Goal: Task Accomplishment & Management: Complete application form

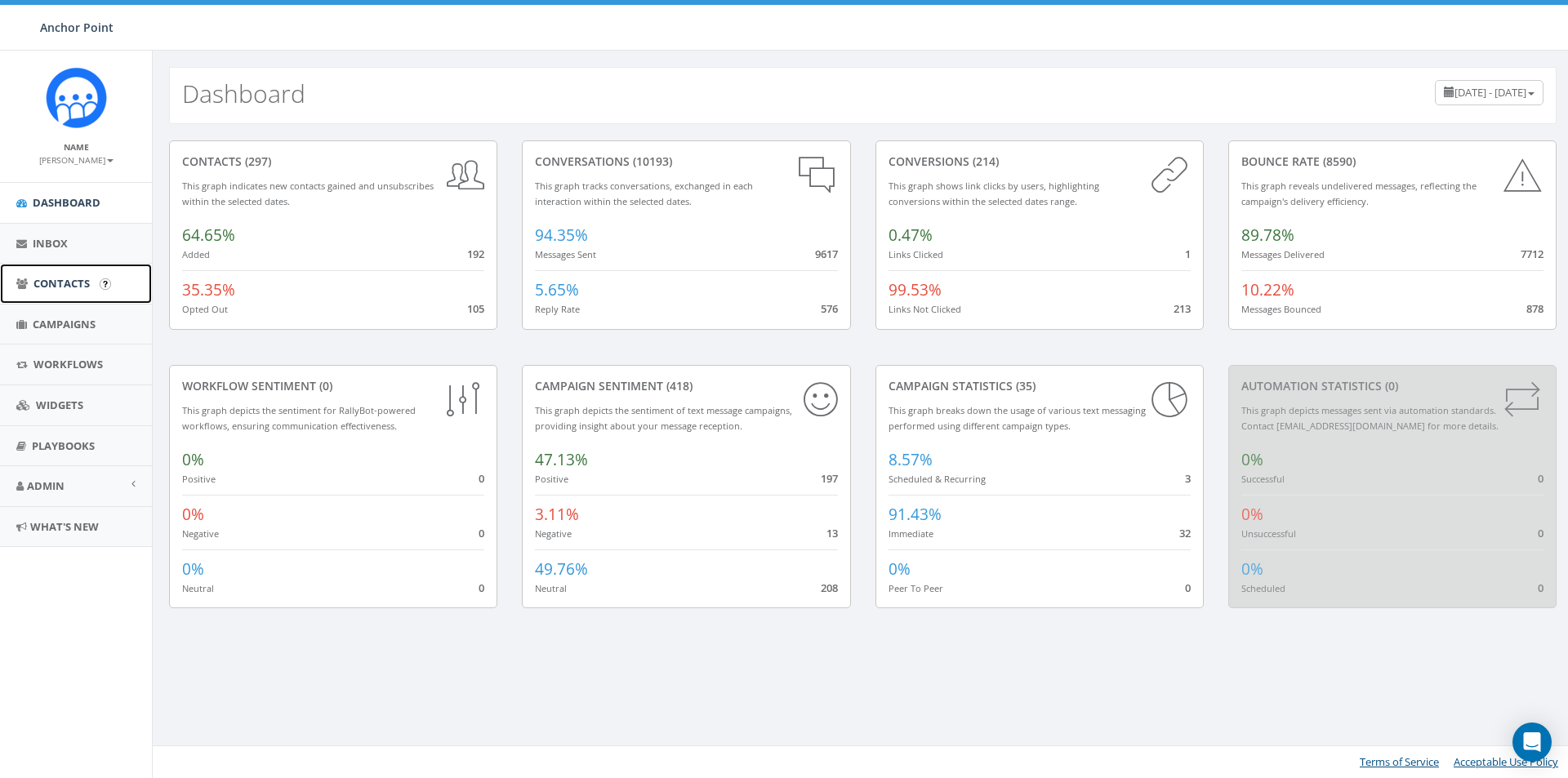
click at [55, 282] on span "Contacts" at bounding box center [61, 283] width 56 height 14
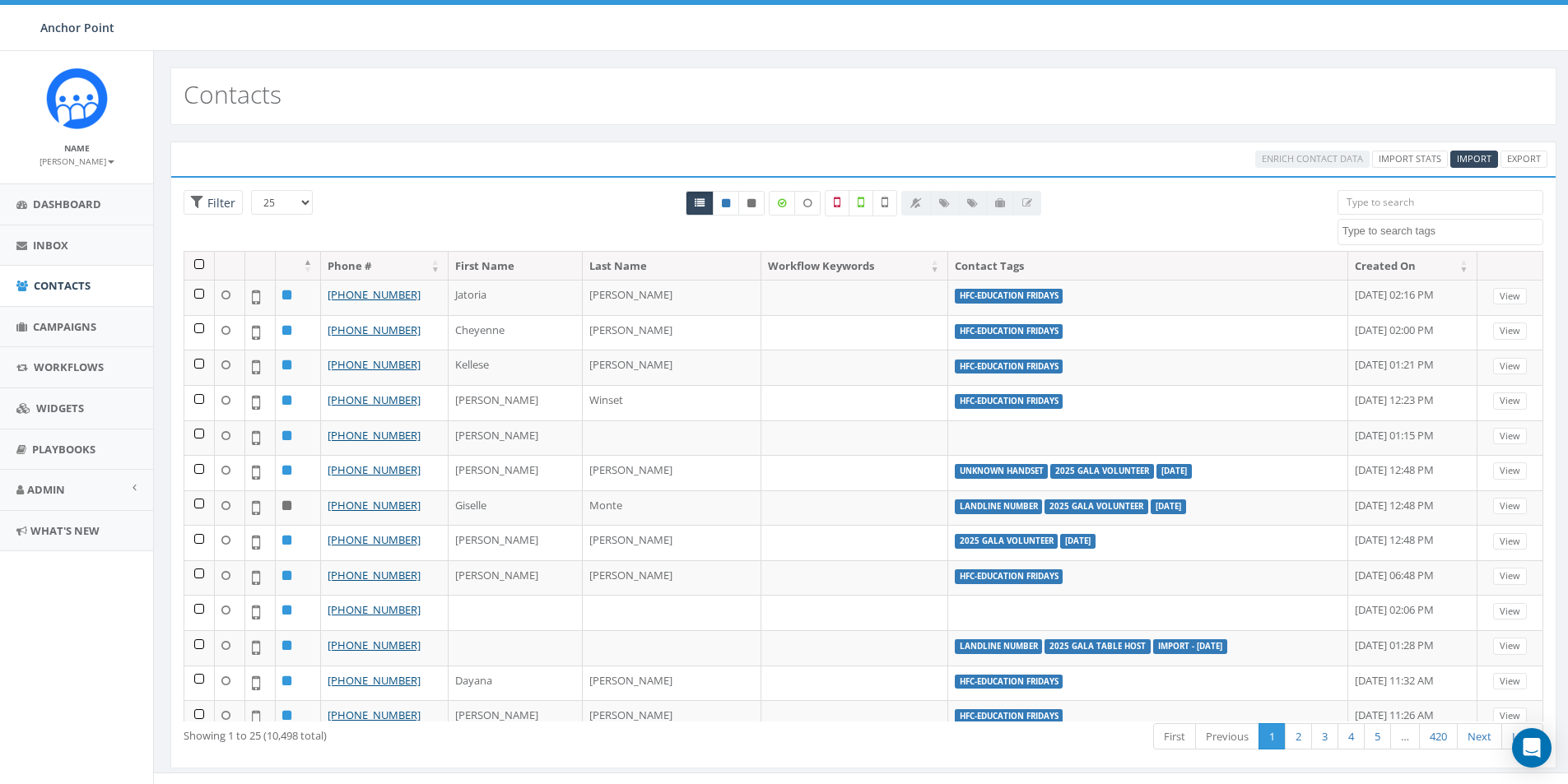
select select
click at [1459, 159] on span "Import" at bounding box center [1474, 158] width 34 height 12
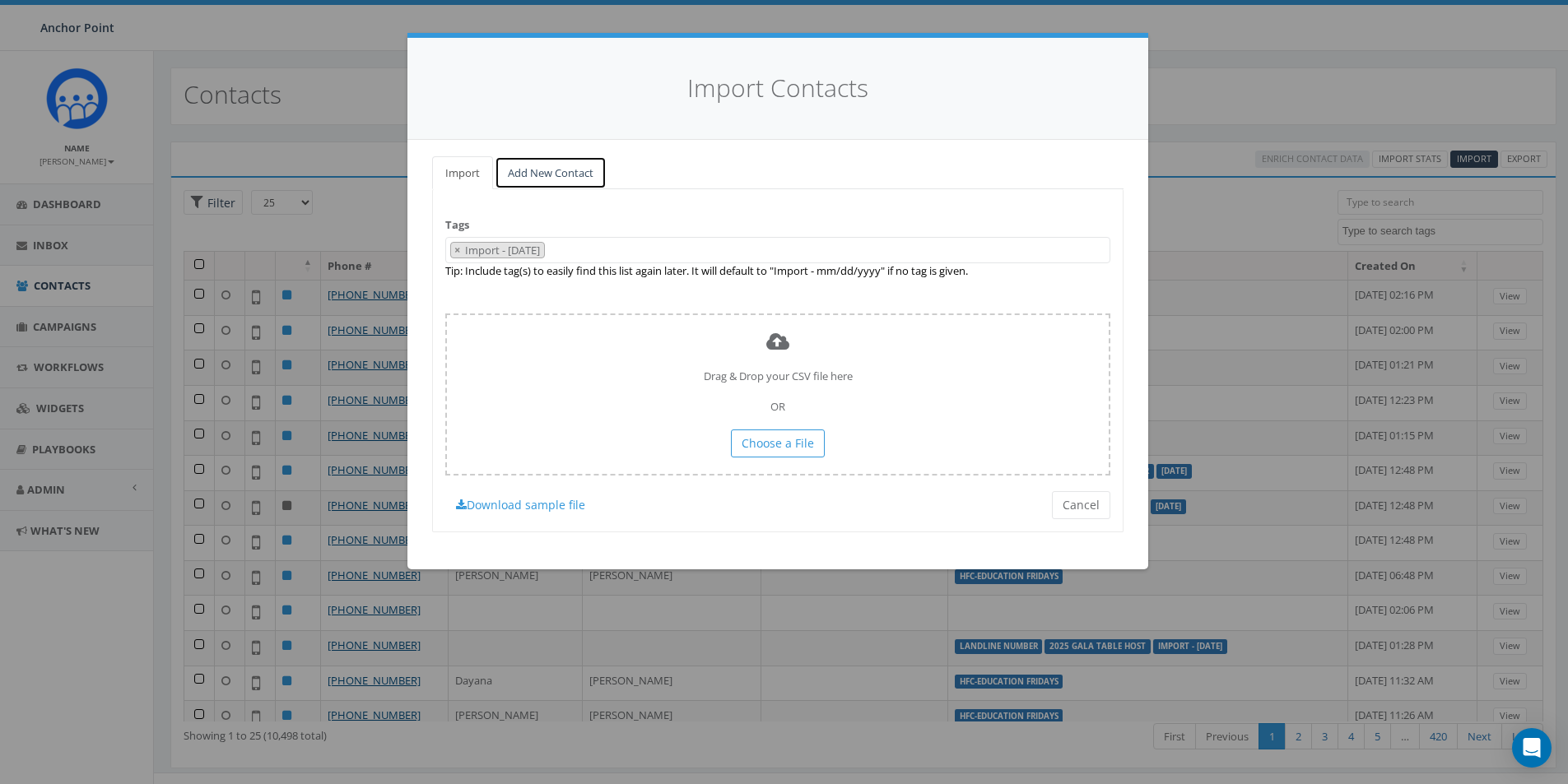
click at [530, 168] on link "Add New Contact" at bounding box center [550, 173] width 112 height 33
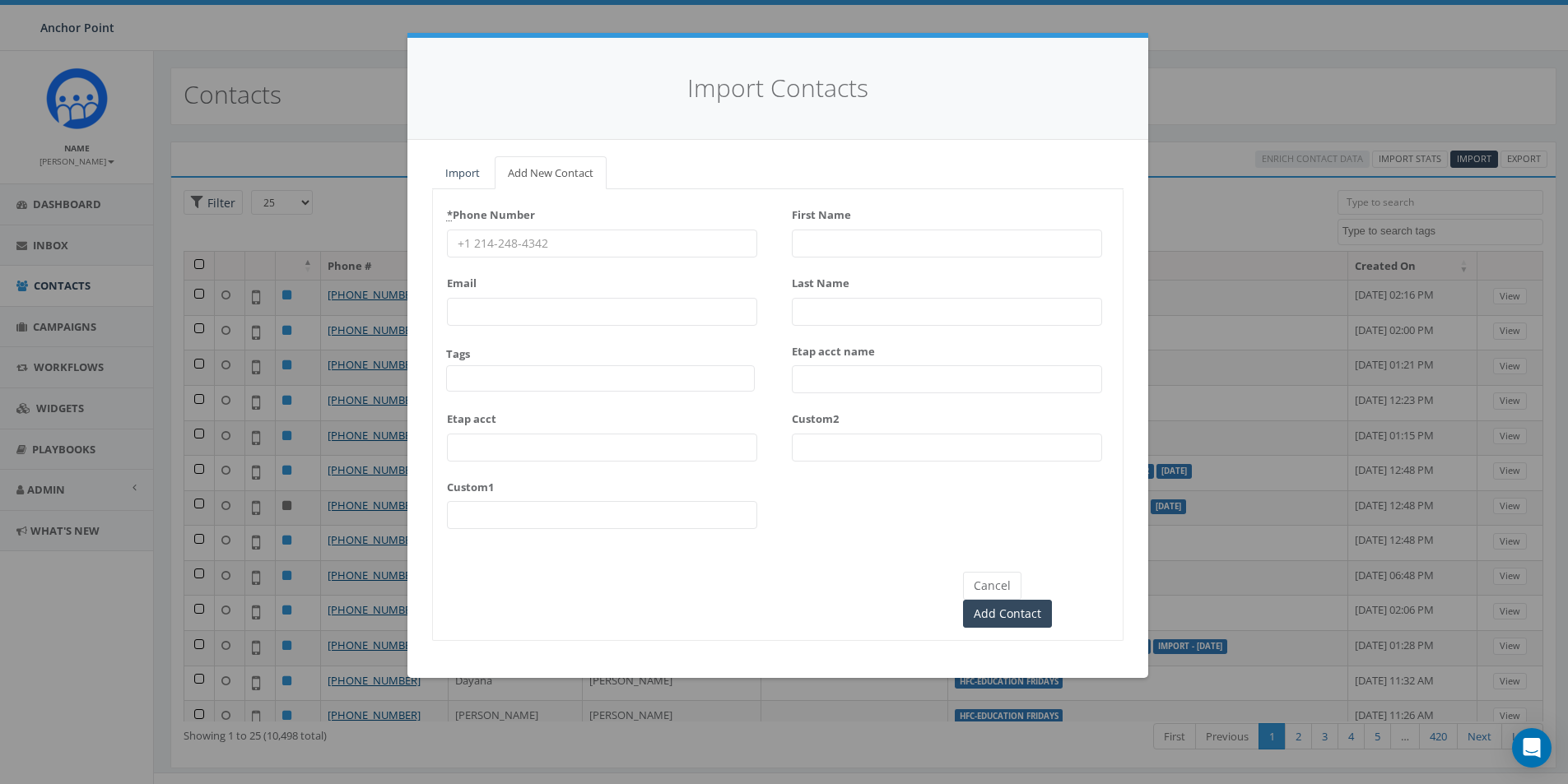
click at [522, 239] on input "* Phone Number" at bounding box center [601, 243] width 311 height 28
type input "[PHONE_NUMBER]"
click at [488, 374] on span at bounding box center [600, 378] width 309 height 27
type textarea "HFC"
select select "HFC-Education Fridays"
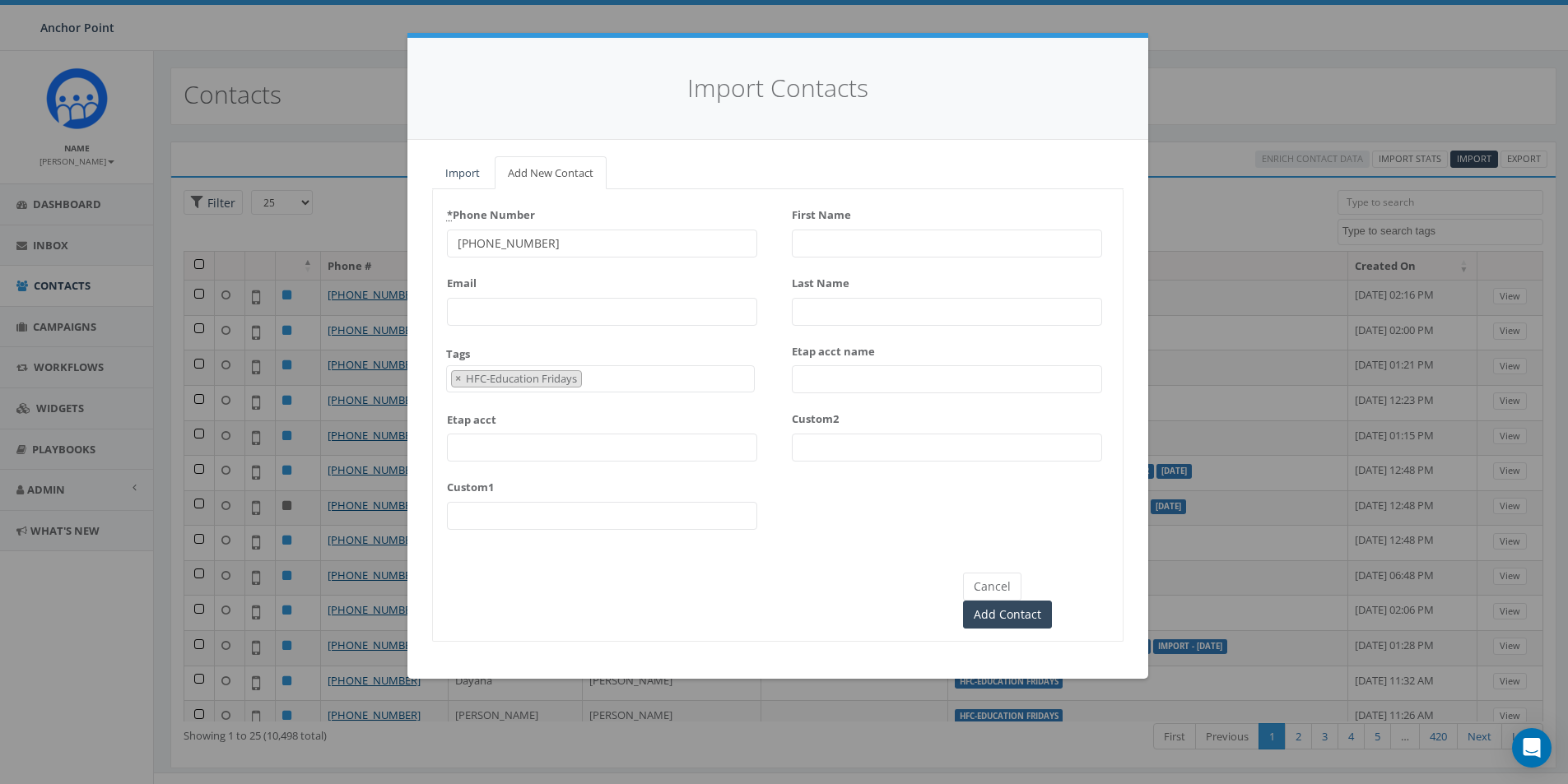
scroll to position [547, 0]
click at [821, 237] on input "First Name" at bounding box center [947, 243] width 311 height 28
type input "Neysi"
click at [825, 309] on input "Last Name" at bounding box center [947, 311] width 311 height 28
type input "[PERSON_NAME]"
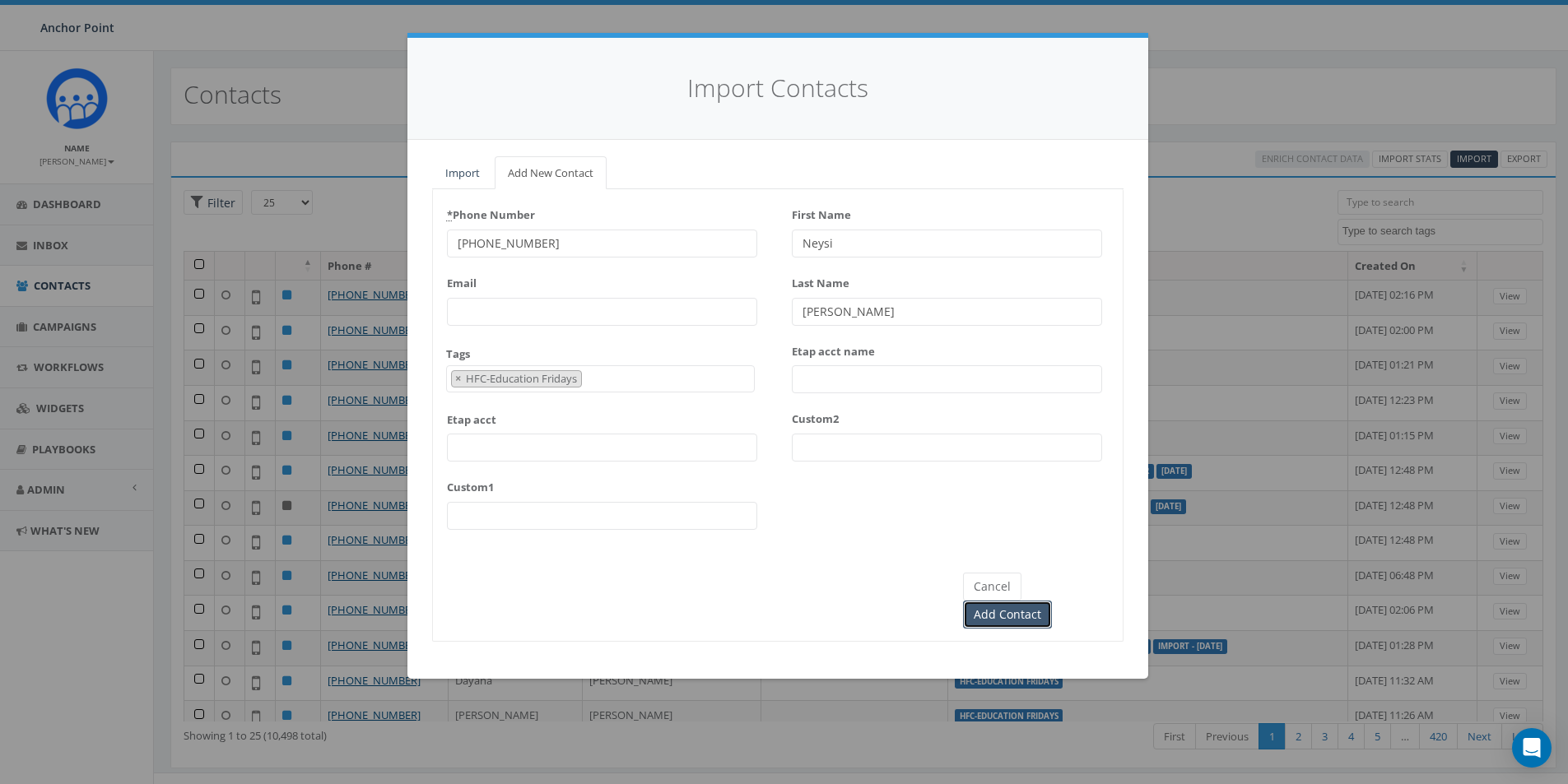
click at [1052, 600] on input "Add Contact" at bounding box center [1008, 614] width 89 height 28
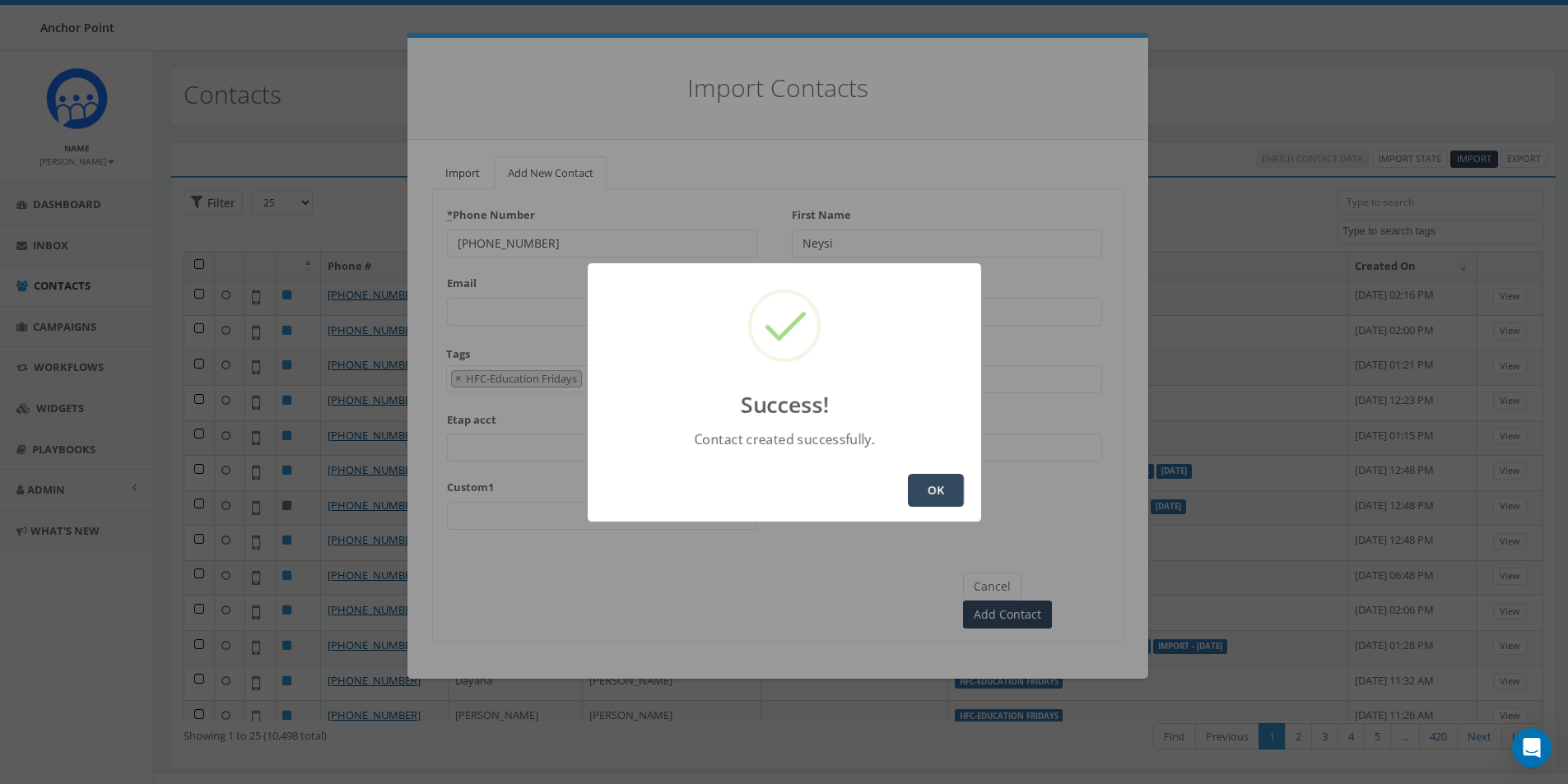
click at [927, 480] on button "OK" at bounding box center [935, 490] width 56 height 32
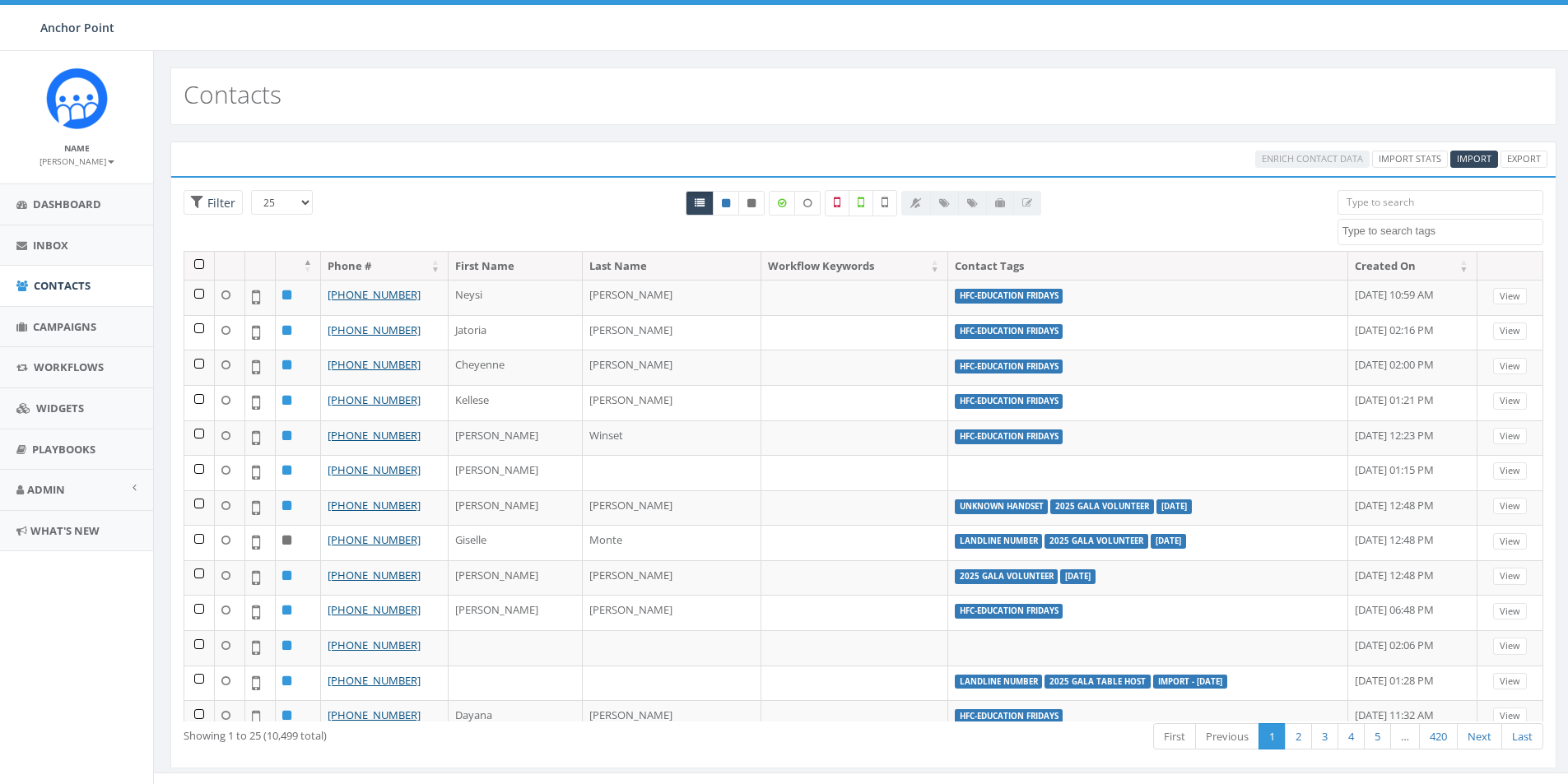
select select
